Goal: Information Seeking & Learning: Understand process/instructions

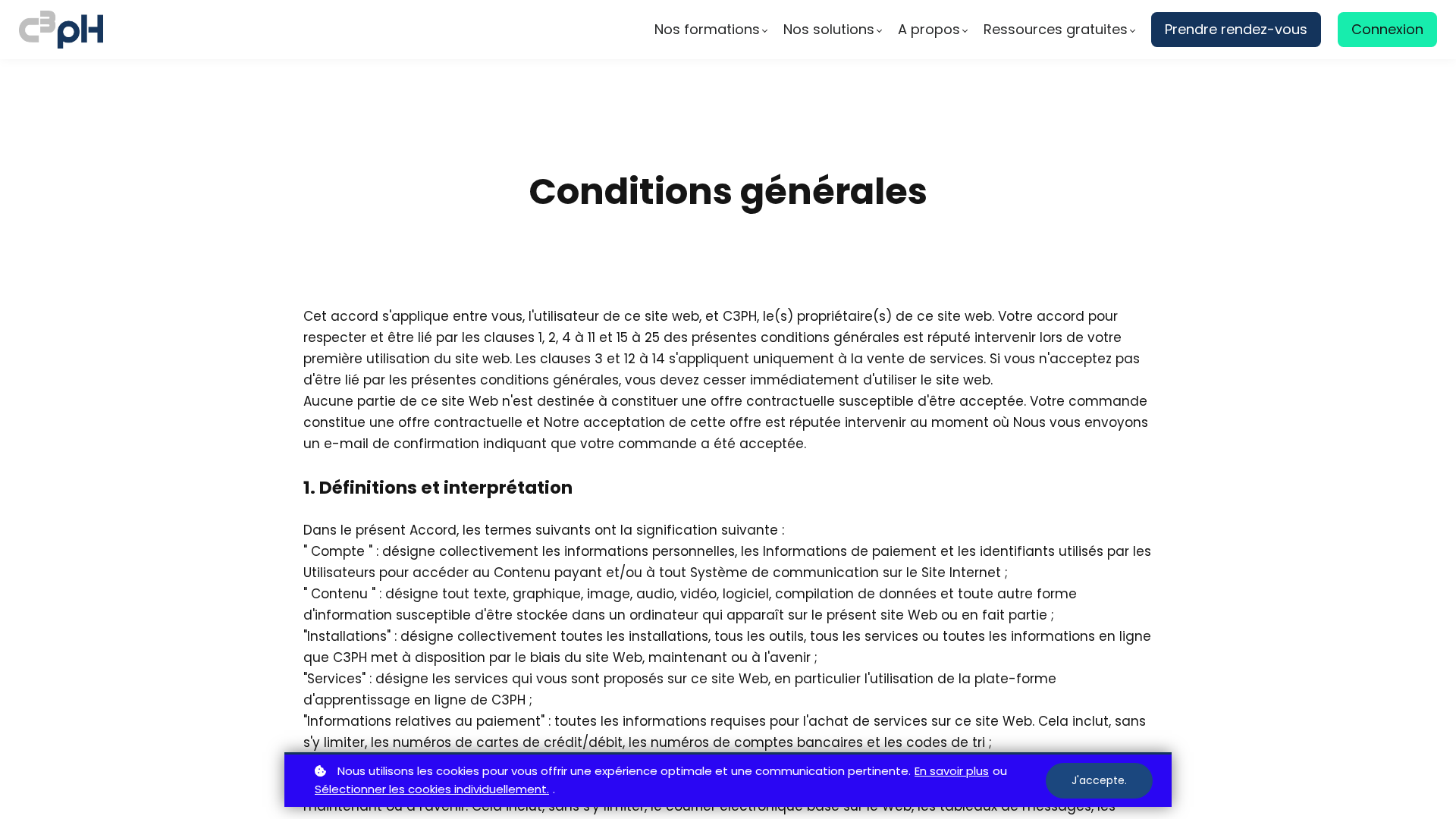
click at [1099, 781] on button "J'accepte." at bounding box center [1099, 781] width 107 height 36
